Goal: Task Accomplishment & Management: Manage account settings

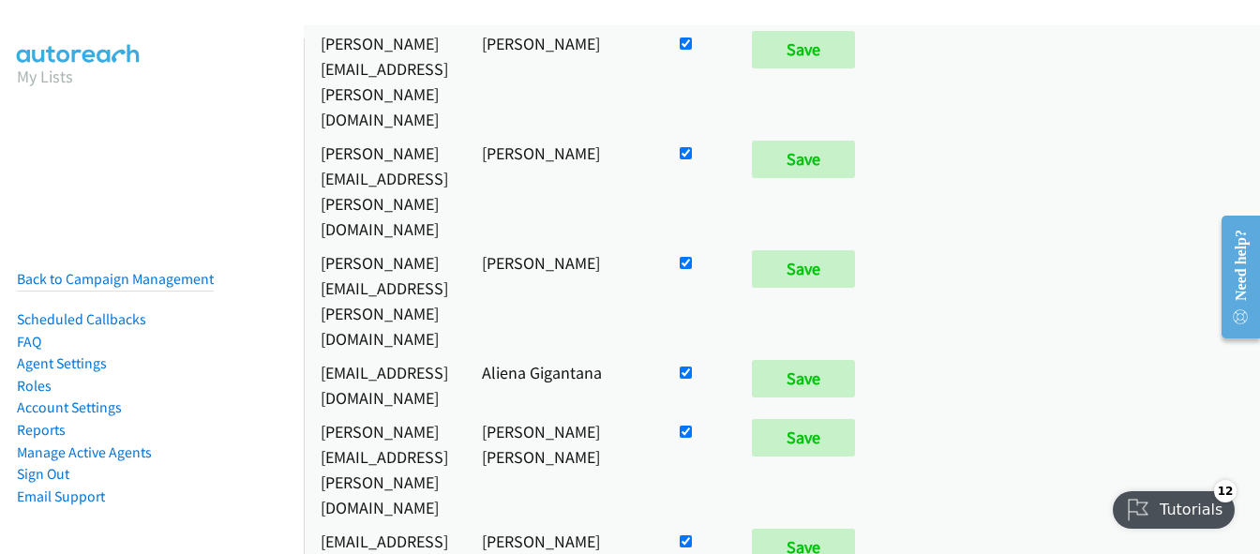
scroll to position [9101, 0]
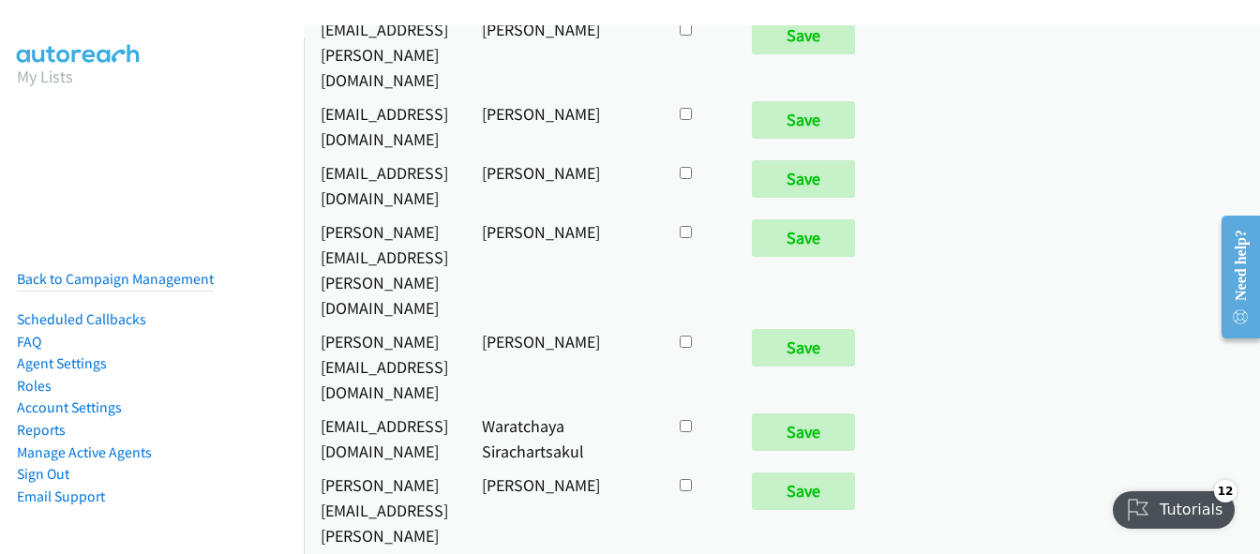
checkbox input "true"
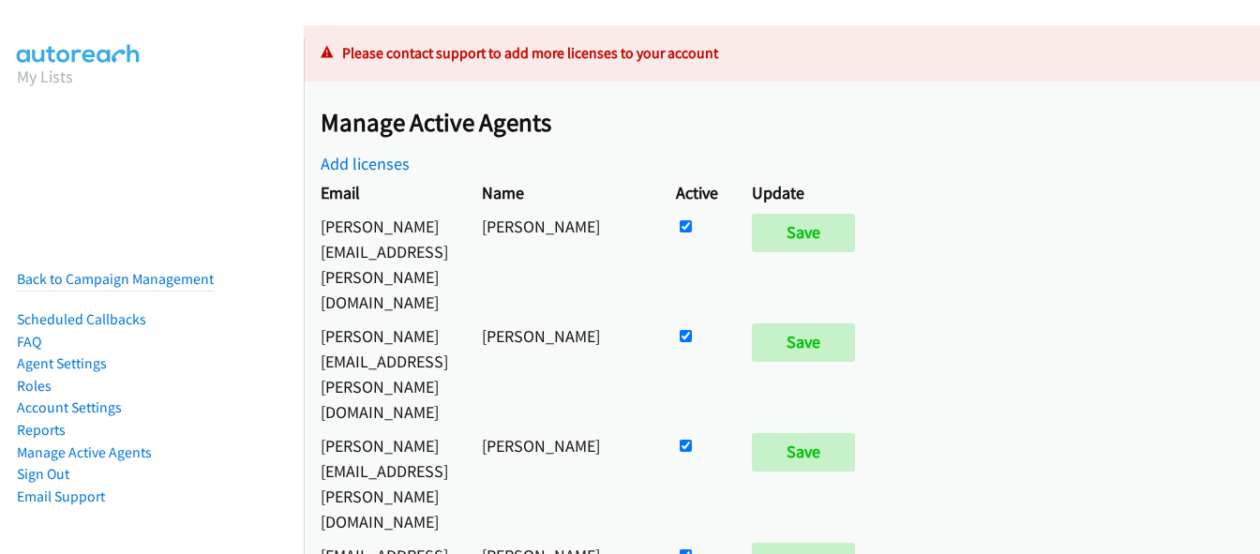
scroll to position [94, 0]
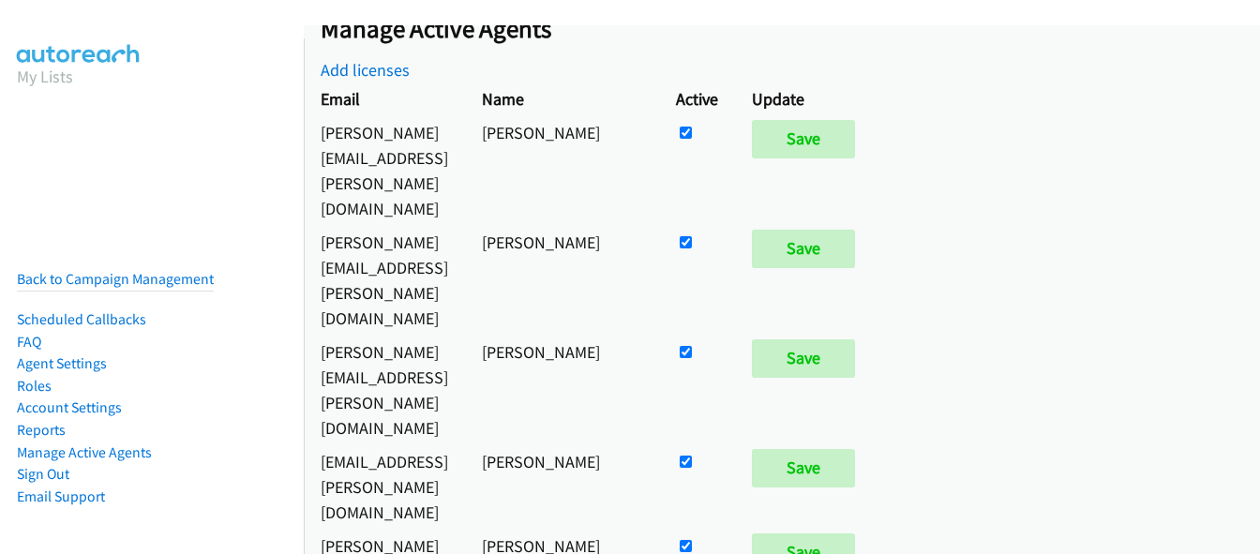
click at [692, 128] on input "checkbox" at bounding box center [686, 133] width 12 height 12
checkbox input "false"
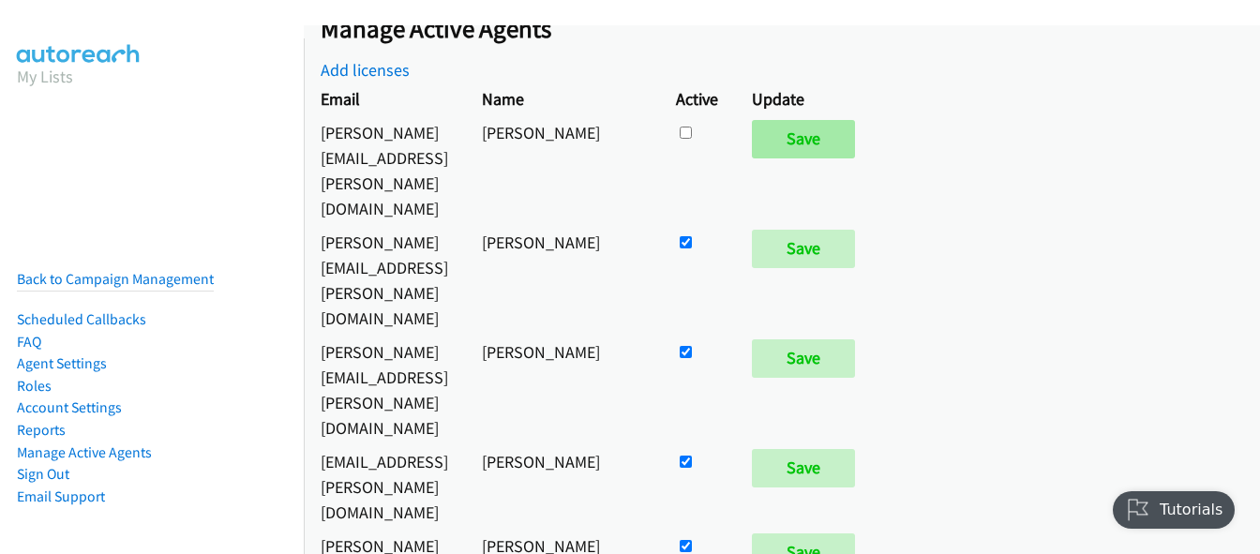
scroll to position [0, 0]
click at [855, 140] on input "Save" at bounding box center [803, 138] width 103 height 37
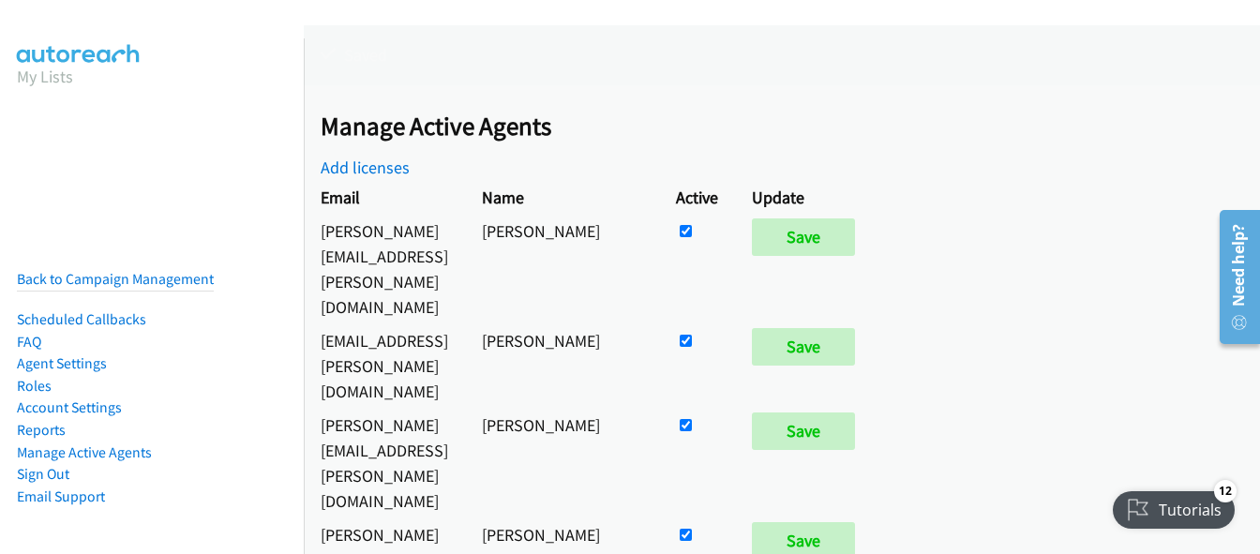
scroll to position [9056, 0]
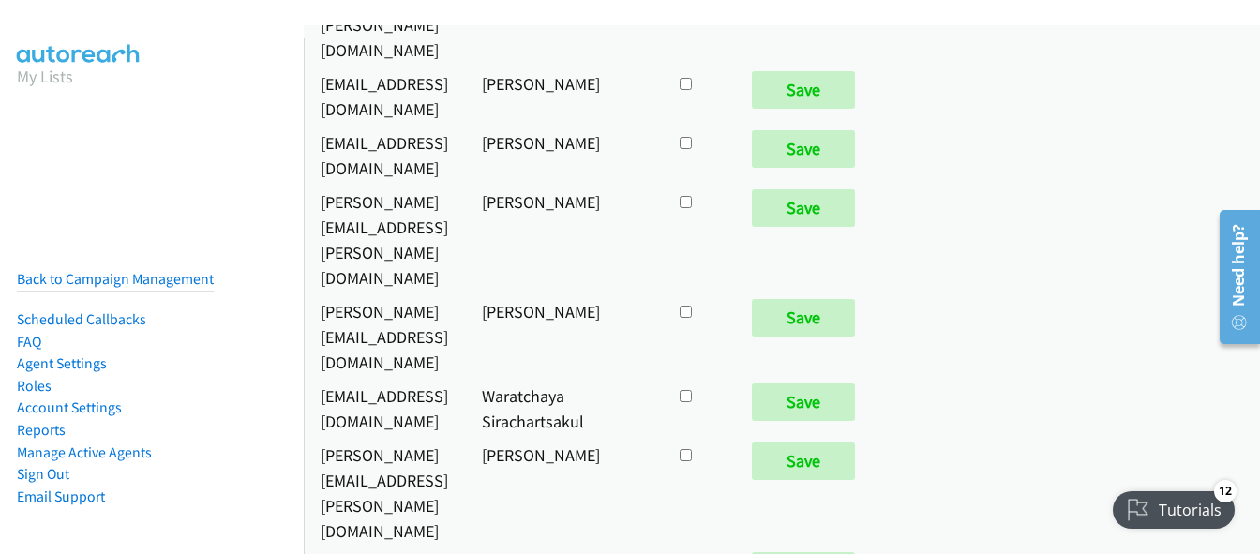
checkbox input "true"
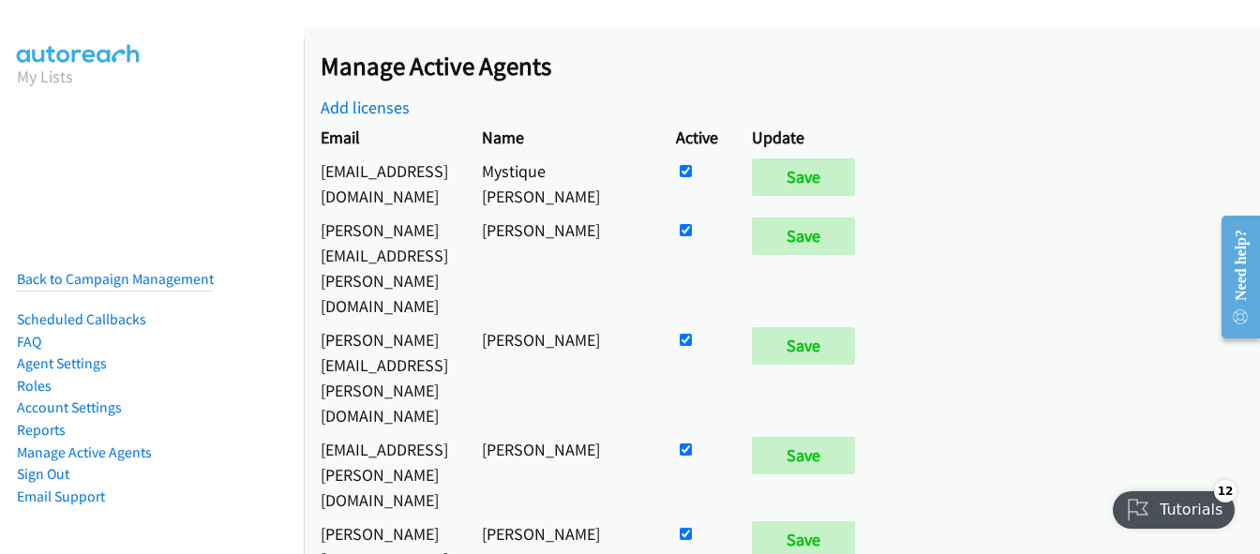
click at [60, 199] on nav "My Lists Back to Campaign Management Scheduled Callbacks FAQ Agent Settings Rol…" at bounding box center [152, 315] width 305 height 554
click at [31, 216] on nav "My Lists Back to Campaign Management Scheduled Callbacks FAQ Agent Settings Rol…" at bounding box center [152, 315] width 305 height 554
